Goal: Transaction & Acquisition: Purchase product/service

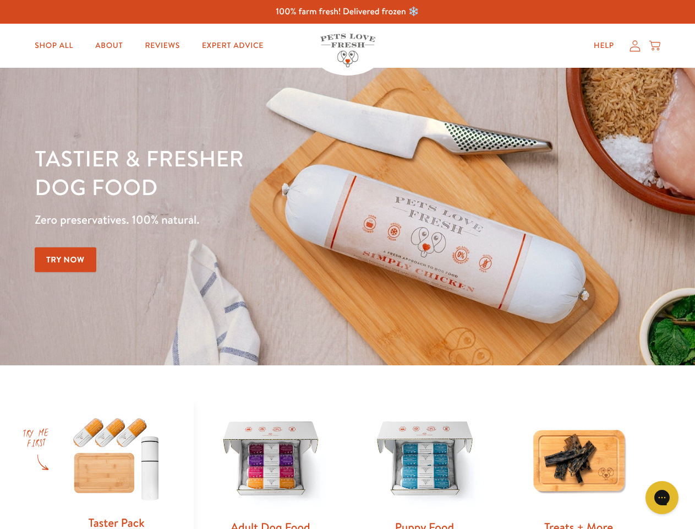
click at [347, 264] on div "Tastier & fresher dog food Zero preservatives. 100% natural. Try Now" at bounding box center [243, 216] width 417 height 145
click at [662, 497] on icon "Gorgias live chat" at bounding box center [662, 497] width 10 height 10
